Goal: Find specific page/section: Find specific page/section

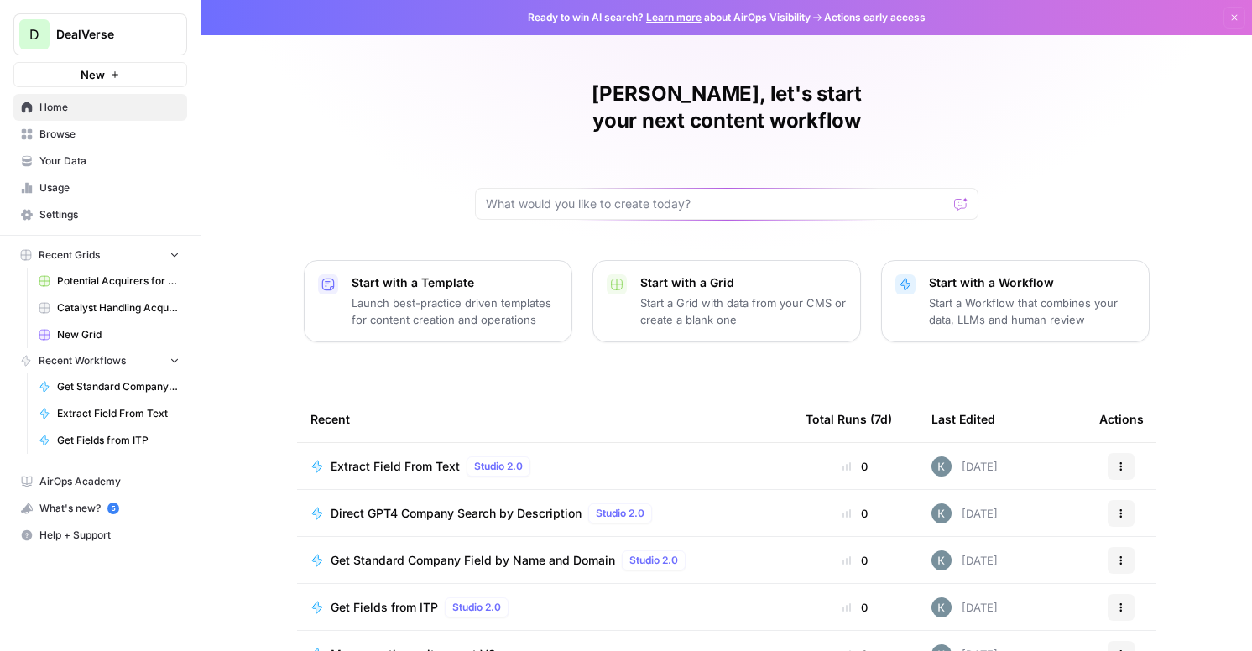
click at [72, 135] on span "Browse" at bounding box center [109, 134] width 140 height 15
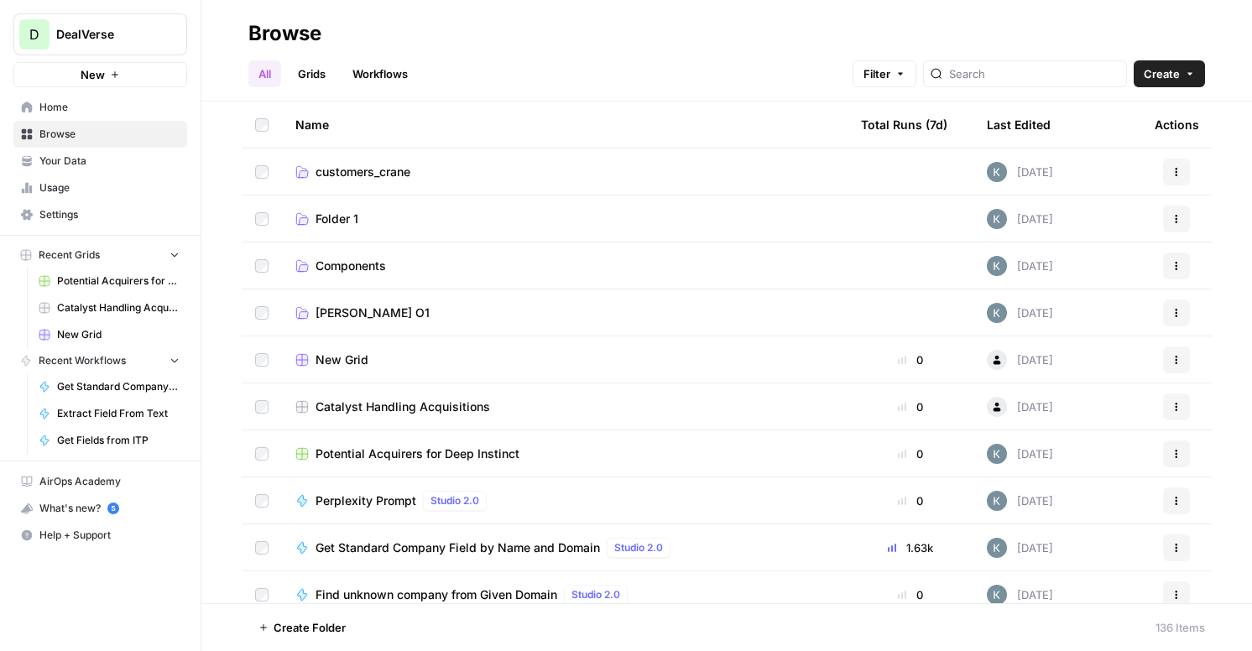
click at [900, 125] on div "Total Runs (7d)" at bounding box center [904, 125] width 86 height 46
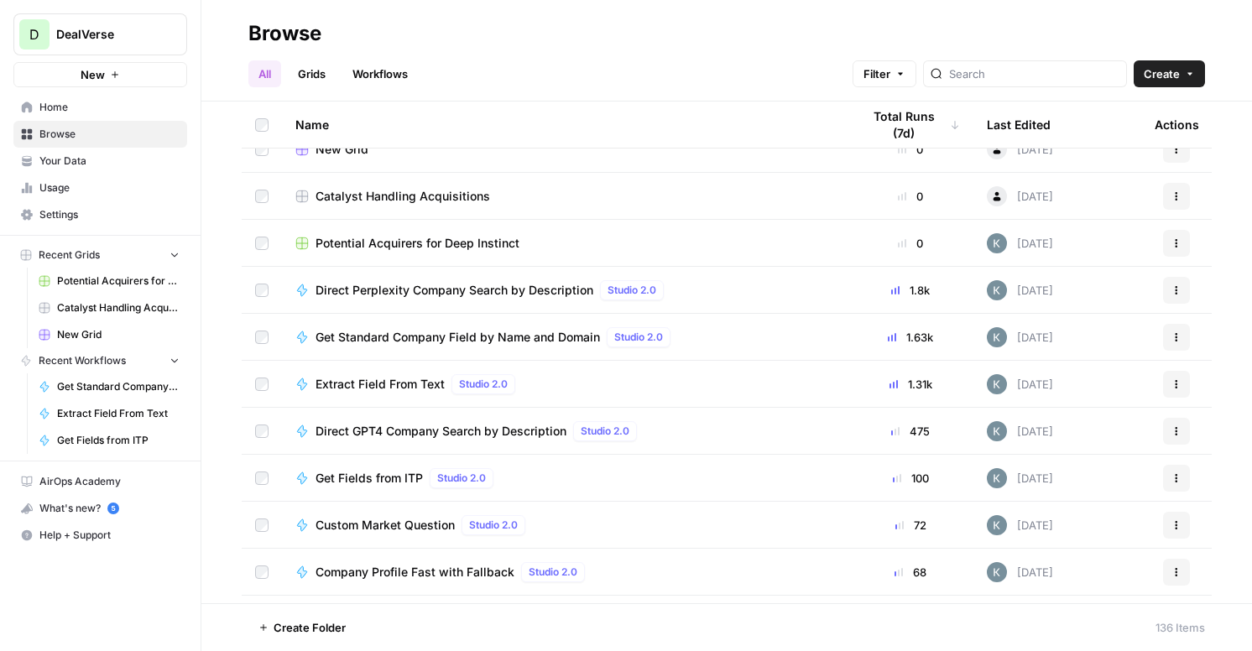
scroll to position [224, 0]
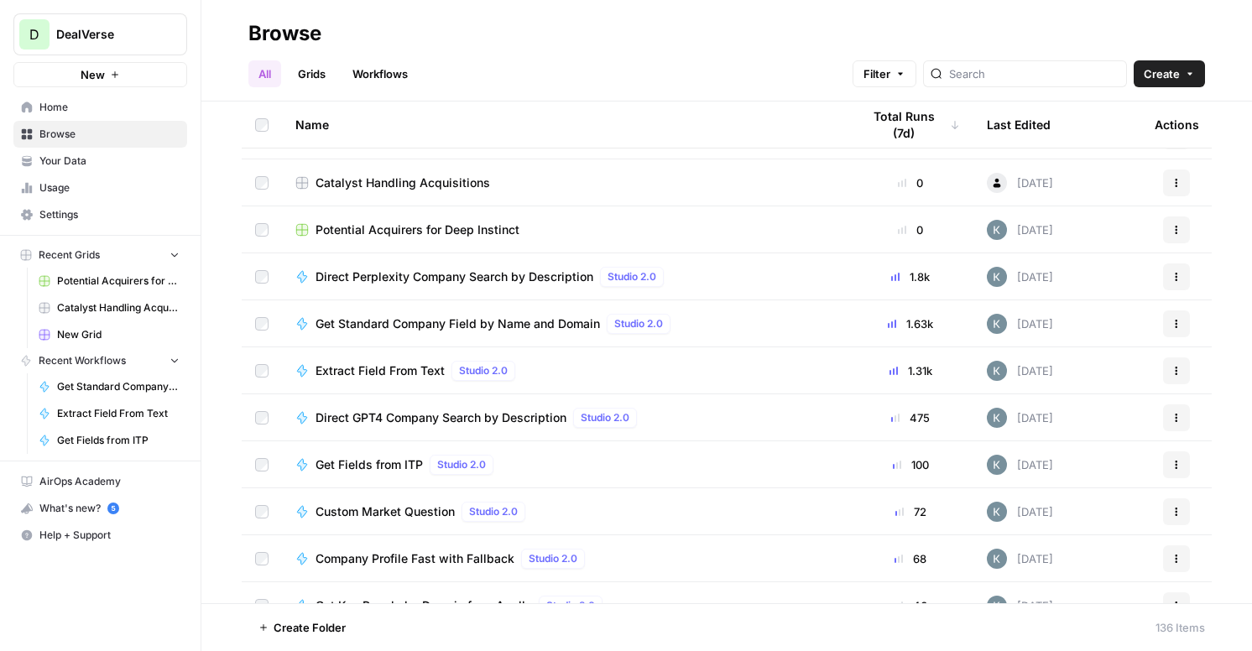
click at [1016, 63] on div at bounding box center [1025, 73] width 204 height 27
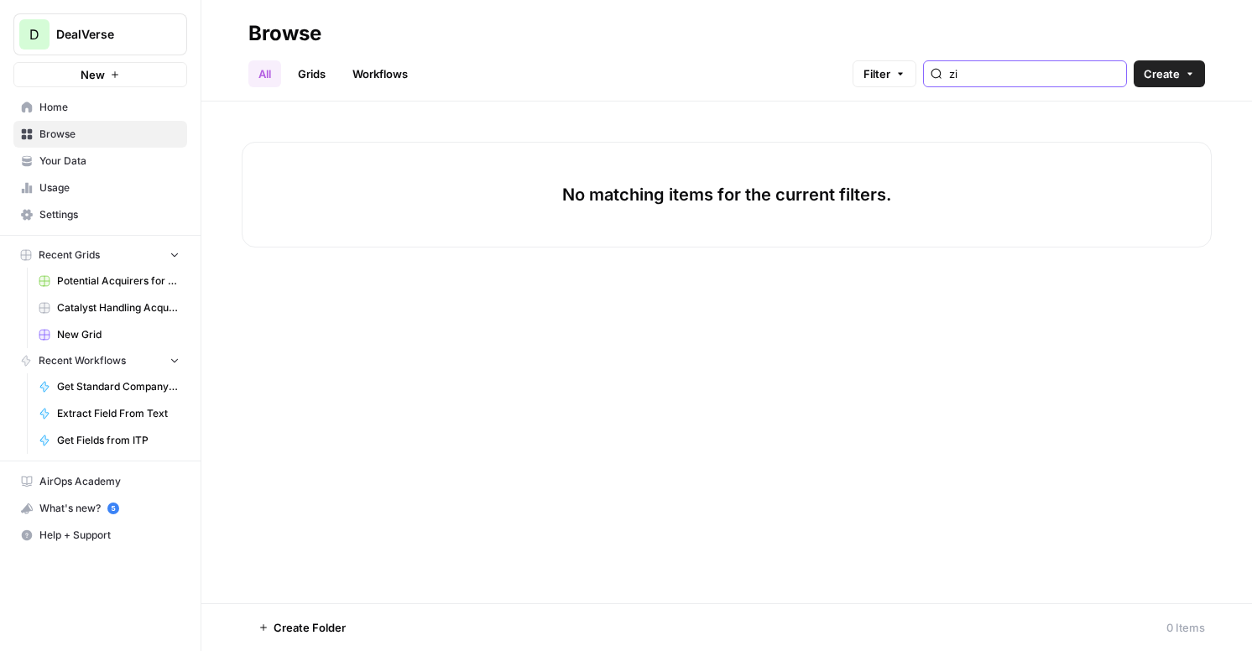
type input "z"
type input "size"
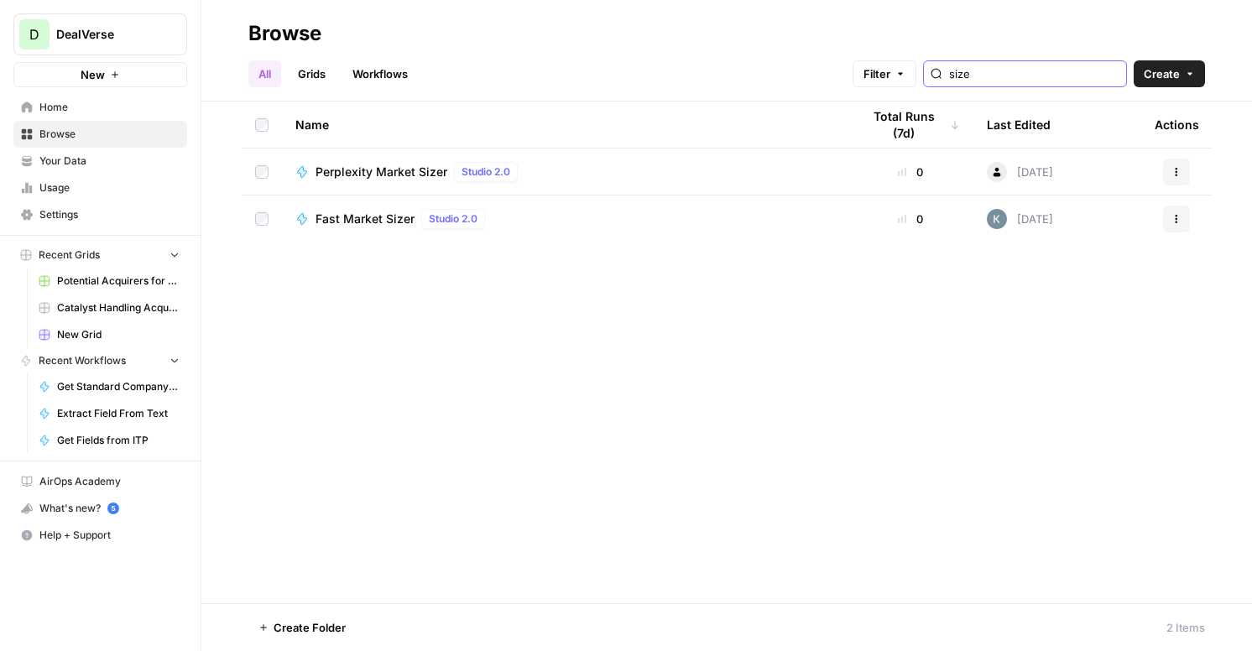
click at [1011, 75] on input "size" at bounding box center [1034, 73] width 170 height 17
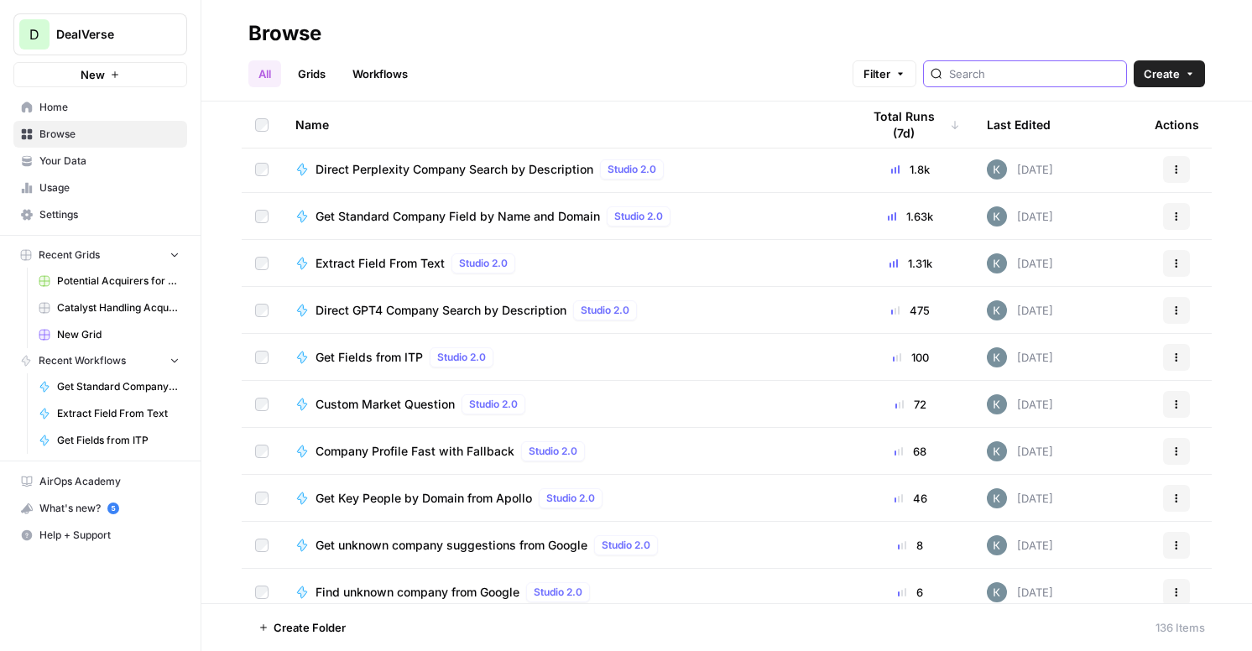
scroll to position [331, 0]
